Goal: Task Accomplishment & Management: Complete application form

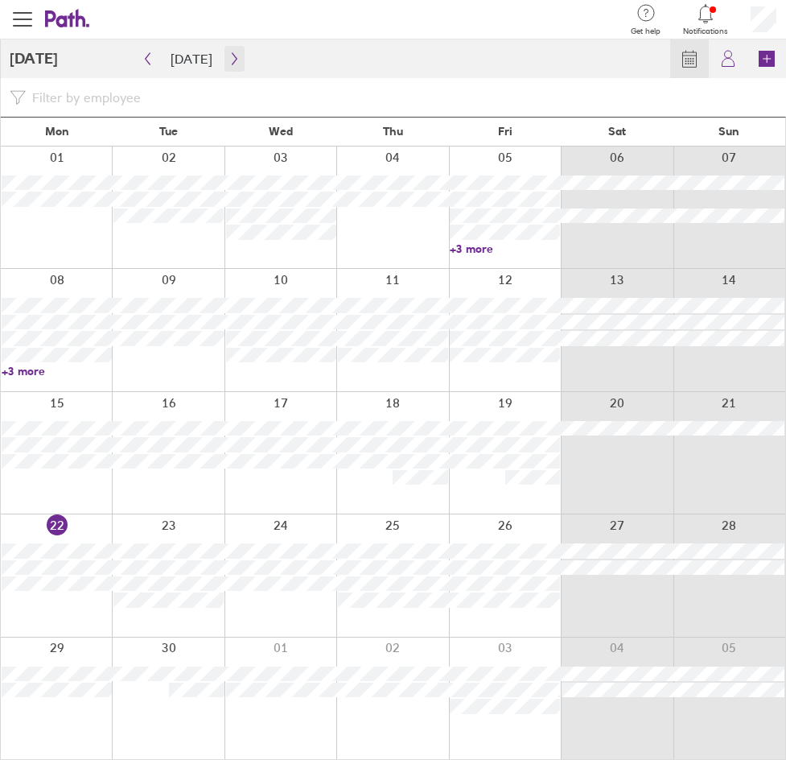
click at [225, 52] on button "button" at bounding box center [235, 59] width 20 height 26
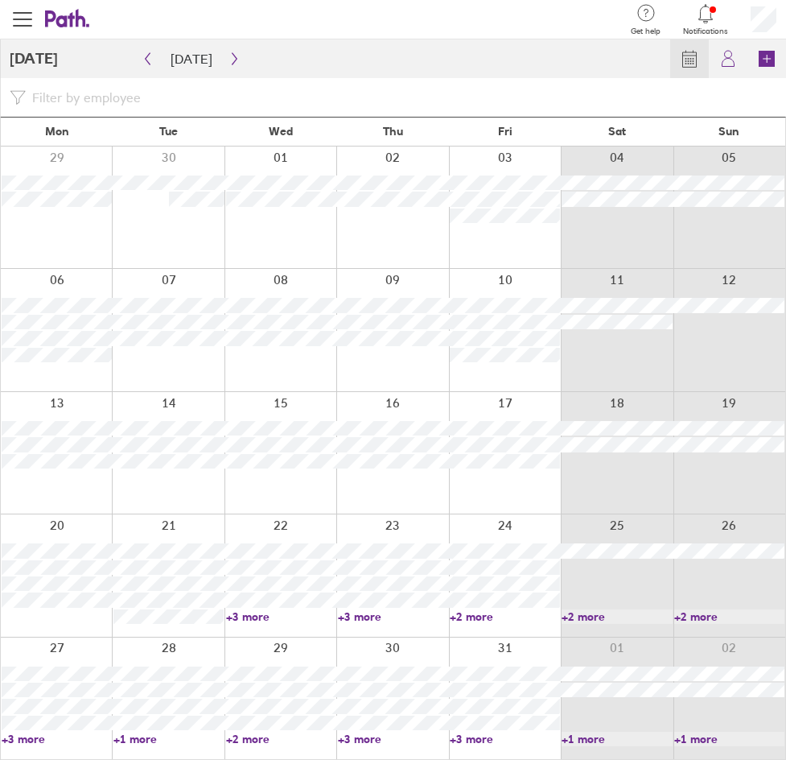
click at [505, 741] on link "+3 more" at bounding box center [505, 739] width 110 height 14
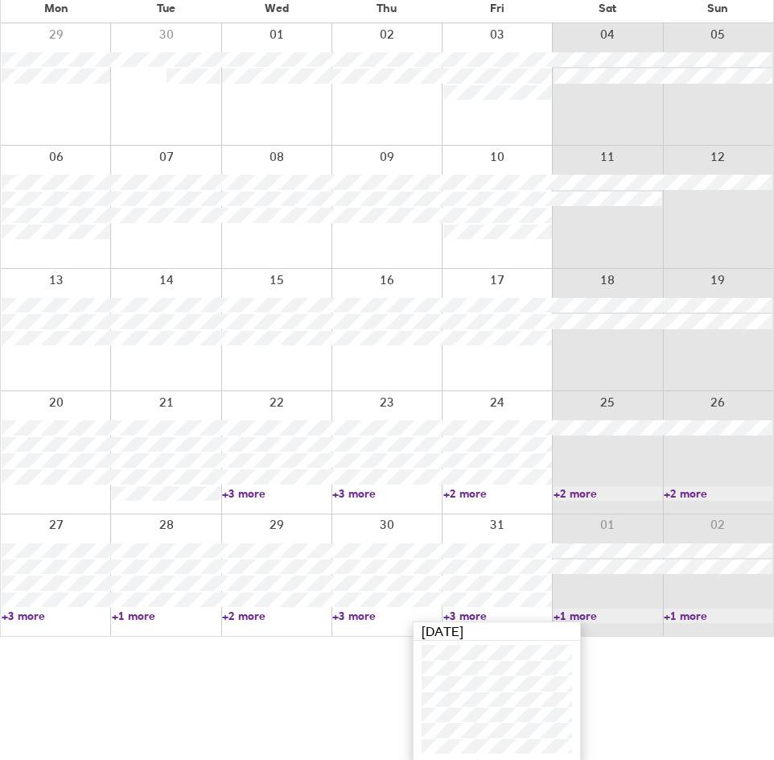
scroll to position [126, 0]
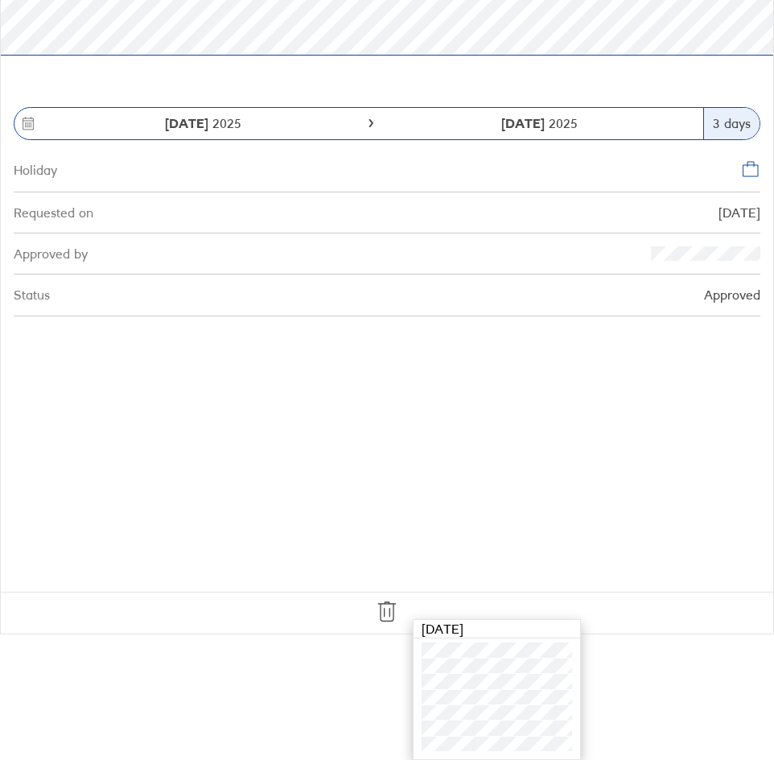
click at [731, 363] on section "[DATE] [DATE] 3 days Holiday Requested on [DATE] Approved by Status Approved" at bounding box center [387, 288] width 773 height 605
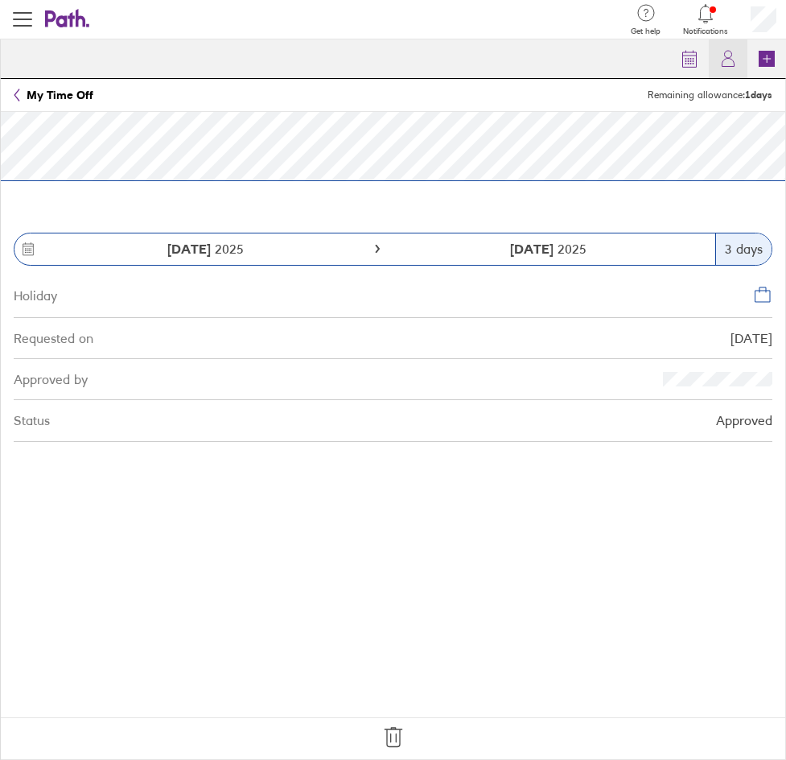
click at [726, 62] on icon at bounding box center [728, 58] width 19 height 19
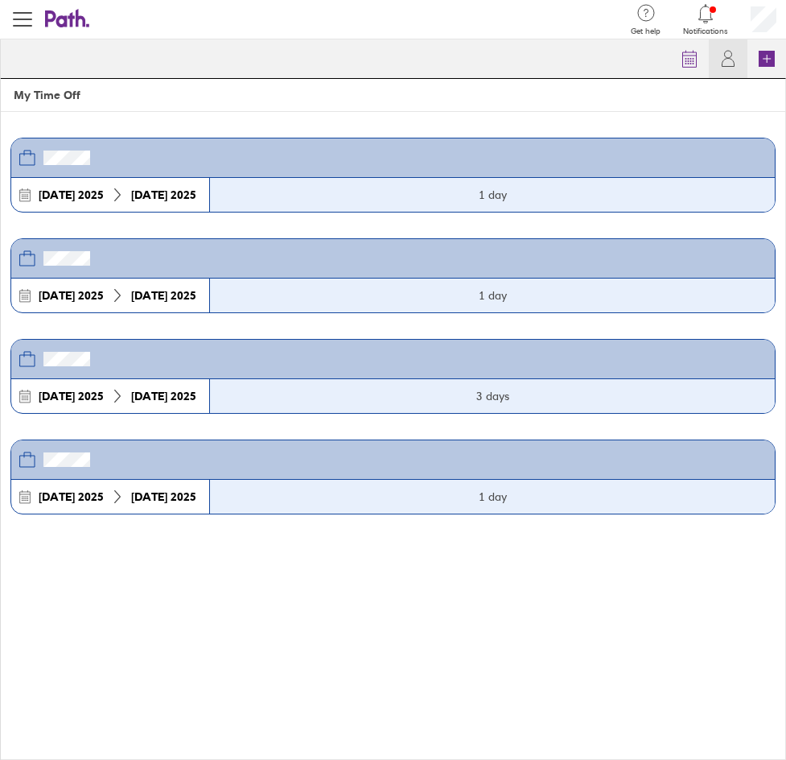
click at [481, 386] on div "3 days" at bounding box center [492, 396] width 566 height 34
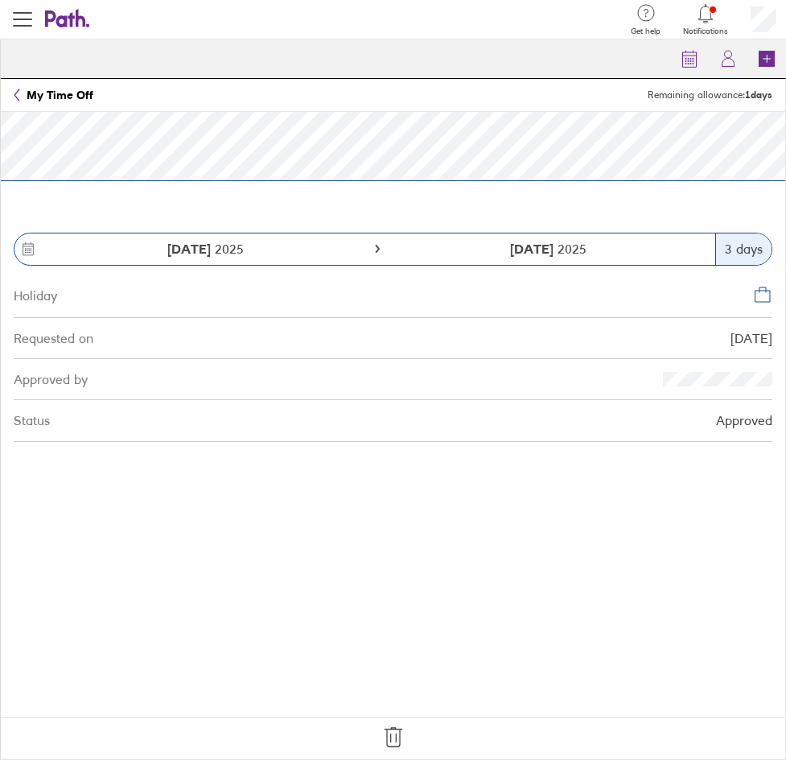
click at [530, 246] on strong "[DATE]" at bounding box center [533, 249] width 47 height 16
click at [761, 299] on icon at bounding box center [762, 294] width 19 height 19
click at [158, 89] on header "My Time Off Remaining allowance: 1 days" at bounding box center [393, 95] width 785 height 33
click at [223, 204] on section "[DATE] [DATE] 3 days Holiday Requested on [DATE] Approved by Status Approved" at bounding box center [393, 414] width 785 height 605
click at [228, 196] on section "[DATE] [DATE] 3 days Holiday Requested on [DATE] Approved by Status Approved" at bounding box center [393, 414] width 785 height 605
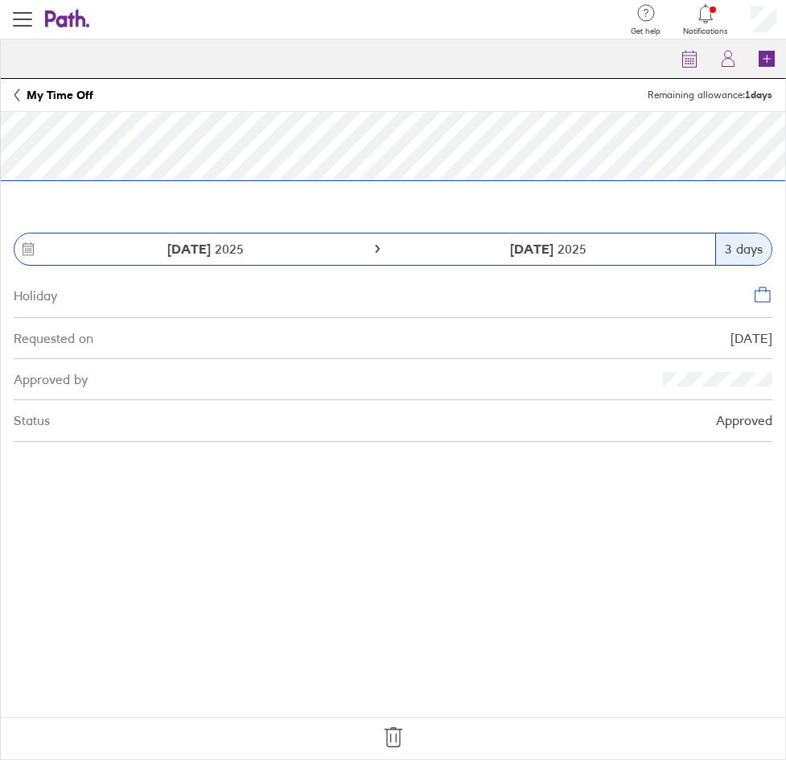
click at [375, 204] on section "[DATE] [DATE] 3 days Holiday Requested on [DATE] Approved by Status Approved" at bounding box center [393, 414] width 785 height 605
click at [759, 93] on strong "1 days" at bounding box center [758, 95] width 27 height 12
click at [728, 64] on icon at bounding box center [728, 58] width 19 height 19
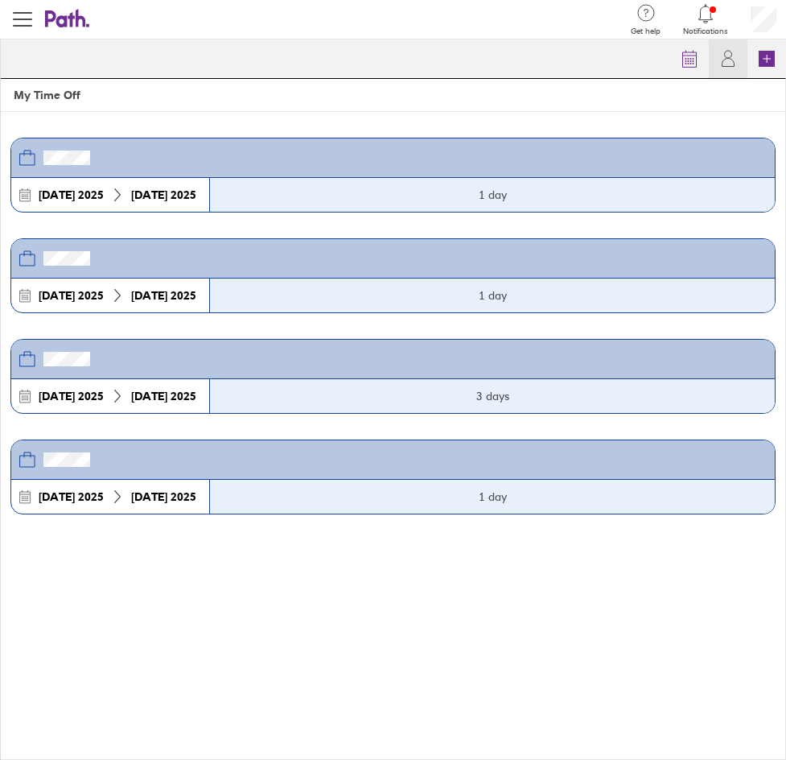
click at [438, 567] on section "[DATE] [DATE] 1 day [DATE] [DATE] 1 day [DATE] [DATE] 3 days [DATE] [DATE] 1 day" at bounding box center [393, 435] width 785 height 647
click at [298, 561] on section "[DATE] [DATE] 1 day [DATE] [DATE] 1 day [DATE] [DATE] 3 days [DATE] [DATE] 1 day" at bounding box center [393, 435] width 785 height 647
click at [46, 99] on header "My Time Off" at bounding box center [393, 95] width 785 height 33
click at [72, 23] on icon at bounding box center [60, 18] width 31 height 17
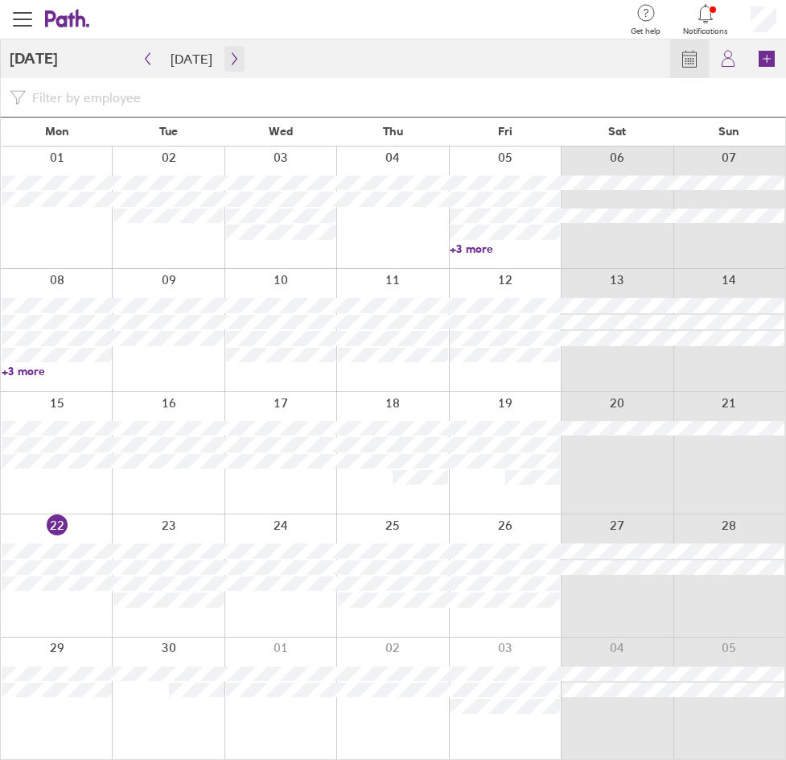
click at [229, 62] on icon "button" at bounding box center [235, 58] width 12 height 13
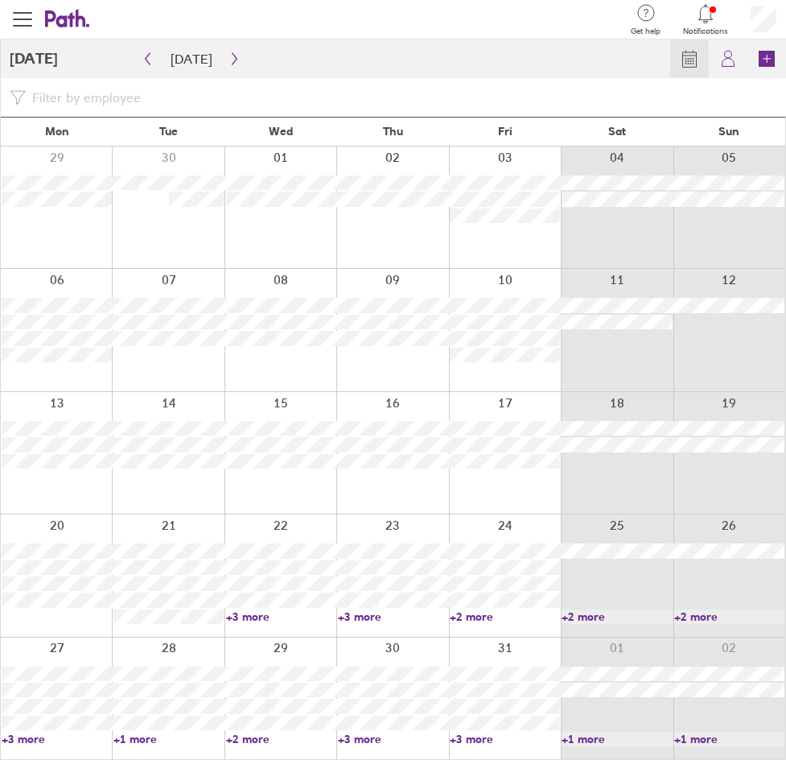
click at [363, 45] on div "Calendar My holidays Book" at bounding box center [398, 58] width 777 height 39
click at [147, 55] on icon "button" at bounding box center [148, 58] width 12 height 13
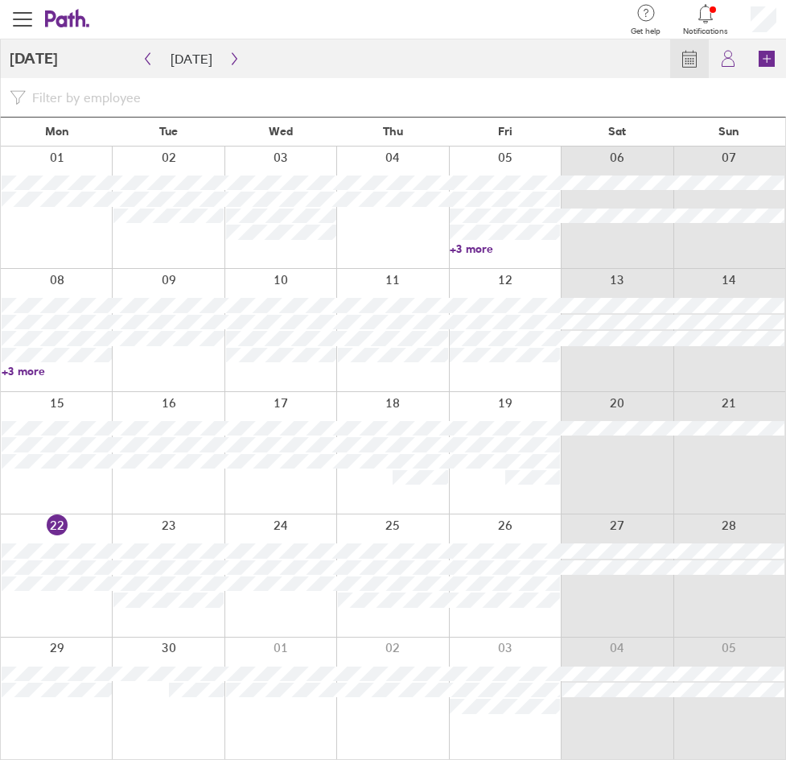
click at [504, 527] on div at bounding box center [505, 575] width 112 height 122
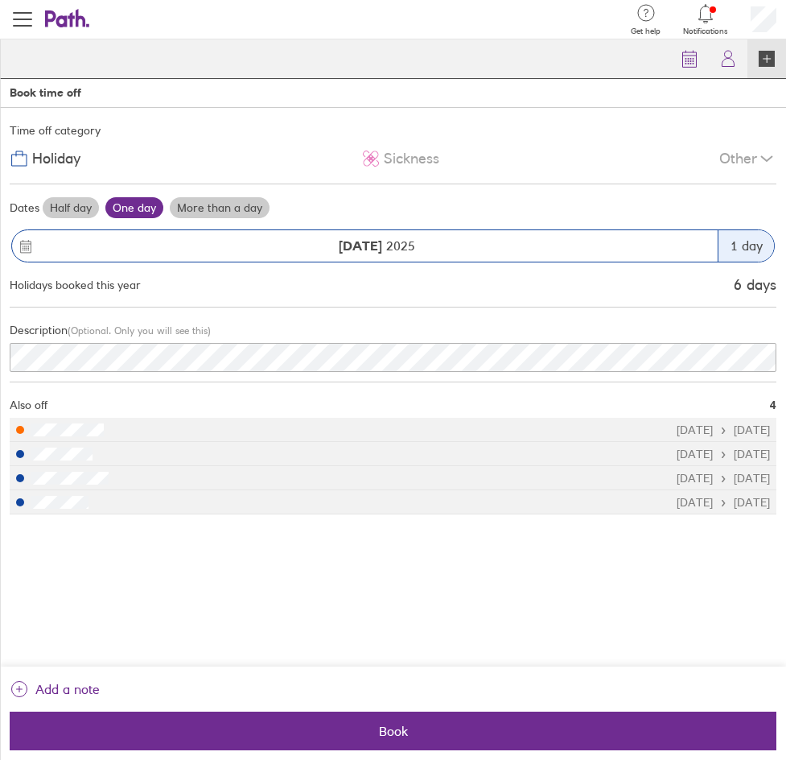
click at [143, 204] on label "One day" at bounding box center [134, 207] width 58 height 21
click at [0, 0] on input "One day" at bounding box center [0, 0] width 0 height 0
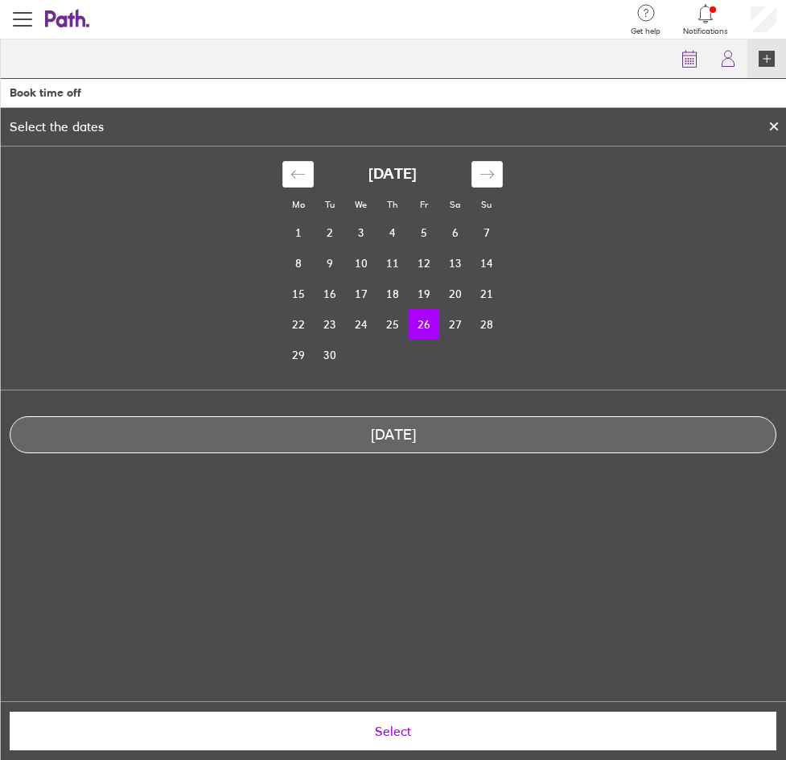
click at [772, 125] on icon at bounding box center [774, 126] width 6 height 6
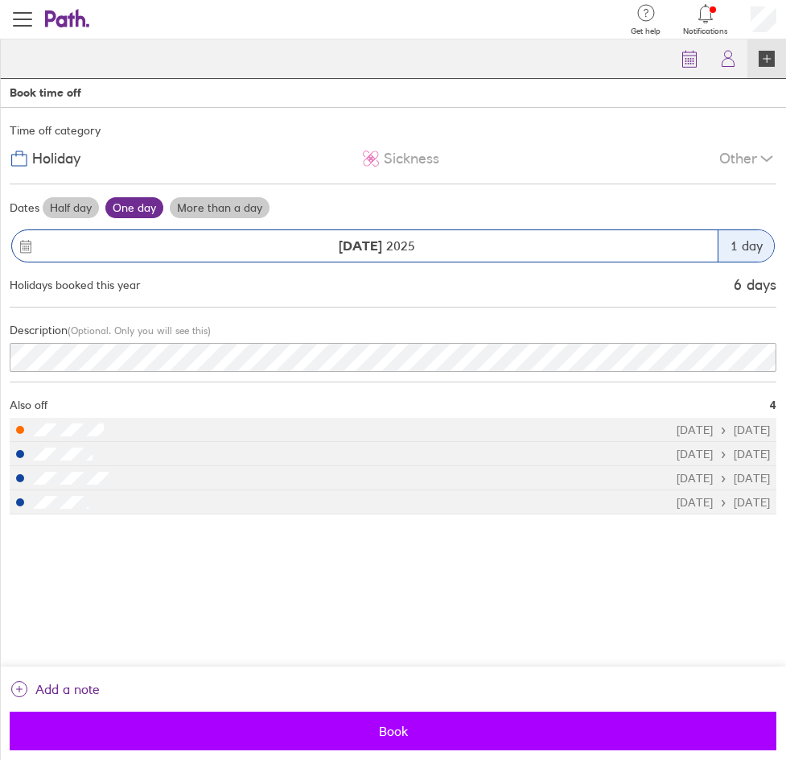
click at [454, 733] on span "Book" at bounding box center [393, 731] width 745 height 14
